Goal: Task Accomplishment & Management: Complete application form

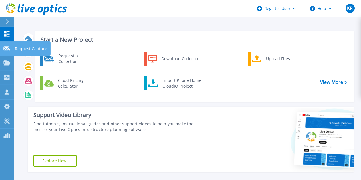
click at [8, 51] on link "Request Capture Request Capture" at bounding box center [7, 48] width 14 height 15
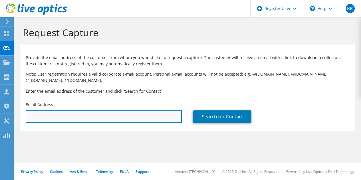
click at [94, 117] on input "text" at bounding box center [104, 116] width 156 height 13
paste input "glenn.deltour@sterima.be"
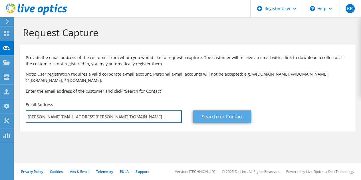
type input "glenn.deltour@sterima.be"
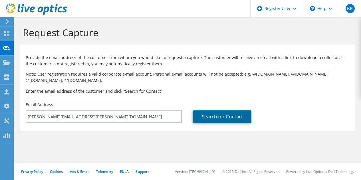
click at [233, 116] on link "Search for Contact" at bounding box center [222, 116] width 58 height 13
type input "Pollet Water Groep NV"
type input "Glenn"
type input "Deltour"
type input "[GEOGRAPHIC_DATA]"
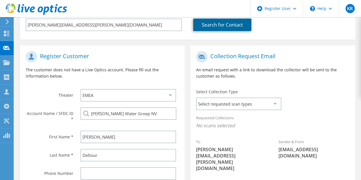
scroll to position [94, 0]
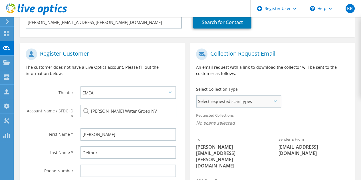
click at [273, 98] on span "Select requested scan types" at bounding box center [238, 100] width 84 height 11
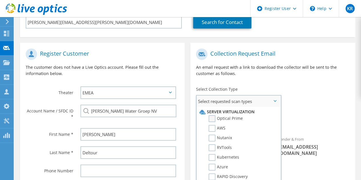
click at [237, 119] on label "Optical Prime" at bounding box center [225, 118] width 34 height 7
click at [0, 0] on input "Optical Prime" at bounding box center [0, 0] width 0 height 0
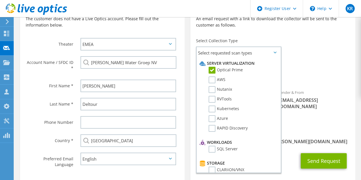
scroll to position [144, 0]
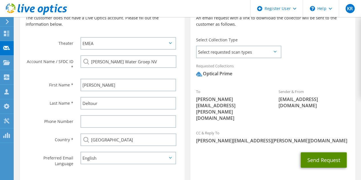
click at [319, 152] on button "Send Request" at bounding box center [323, 159] width 46 height 15
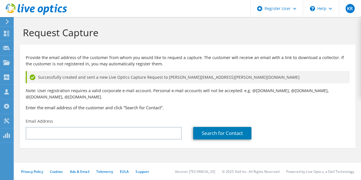
click at [190, 29] on h1 "Request Capture" at bounding box center [186, 33] width 326 height 12
click at [166, 8] on header "KR Dell User [PERSON_NAME] [PERSON_NAME][EMAIL_ADDRESS][PERSON_NAME][DOMAIN_NAM…" at bounding box center [180, 8] width 361 height 17
click at [172, 25] on div "Request Capture" at bounding box center [187, 30] width 341 height 27
click at [160, 28] on h1 "Request Capture" at bounding box center [186, 33] width 326 height 12
click at [265, 32] on h1 "Request Capture" at bounding box center [186, 33] width 326 height 12
